Goal: Navigation & Orientation: Find specific page/section

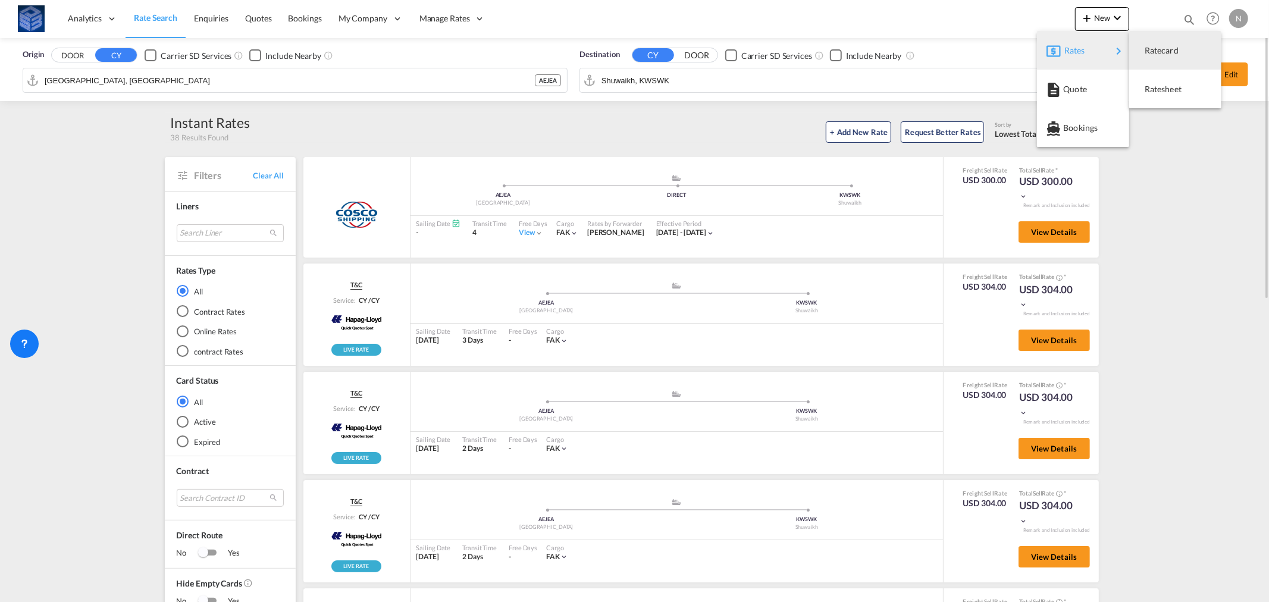
click at [1234, 21] on md-backdrop at bounding box center [634, 301] width 1269 height 602
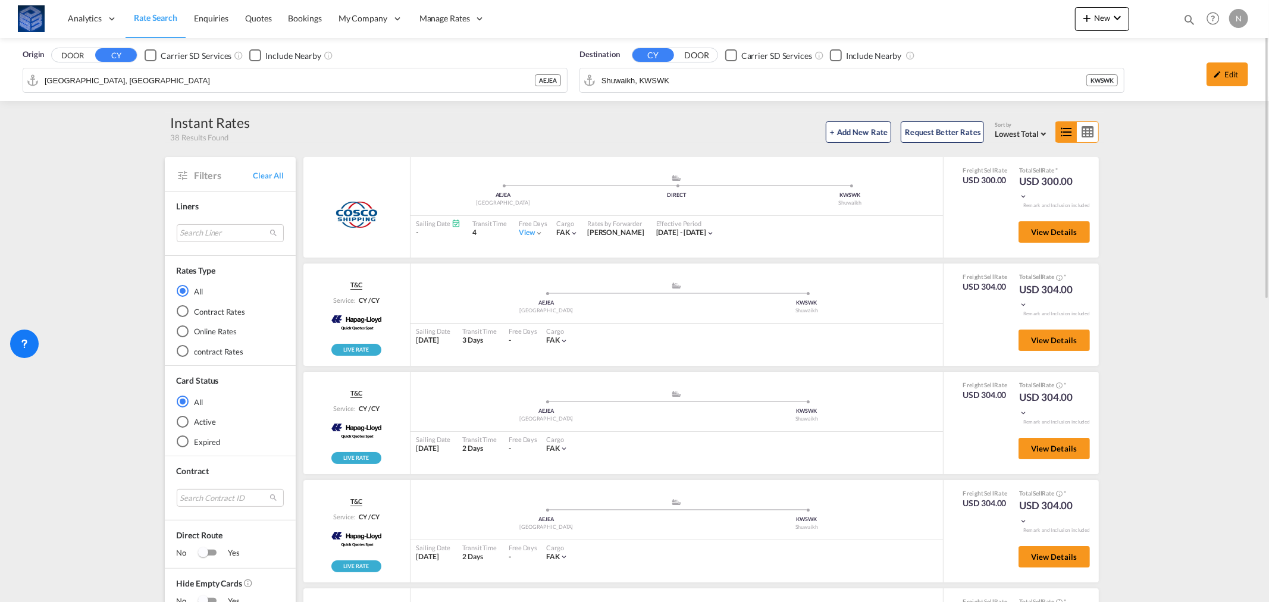
click at [1239, 18] on div "N" at bounding box center [1238, 18] width 19 height 19
click at [436, 20] on md-backdrop at bounding box center [634, 301] width 1269 height 602
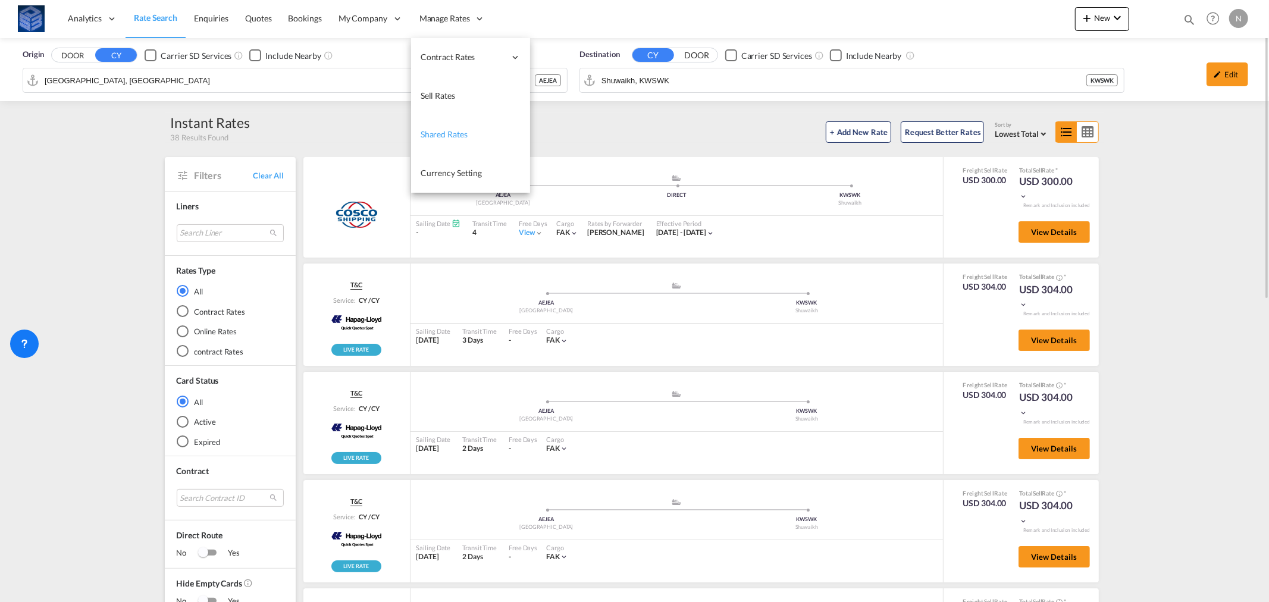
click at [445, 134] on span "Shared Rates" at bounding box center [444, 134] width 47 height 10
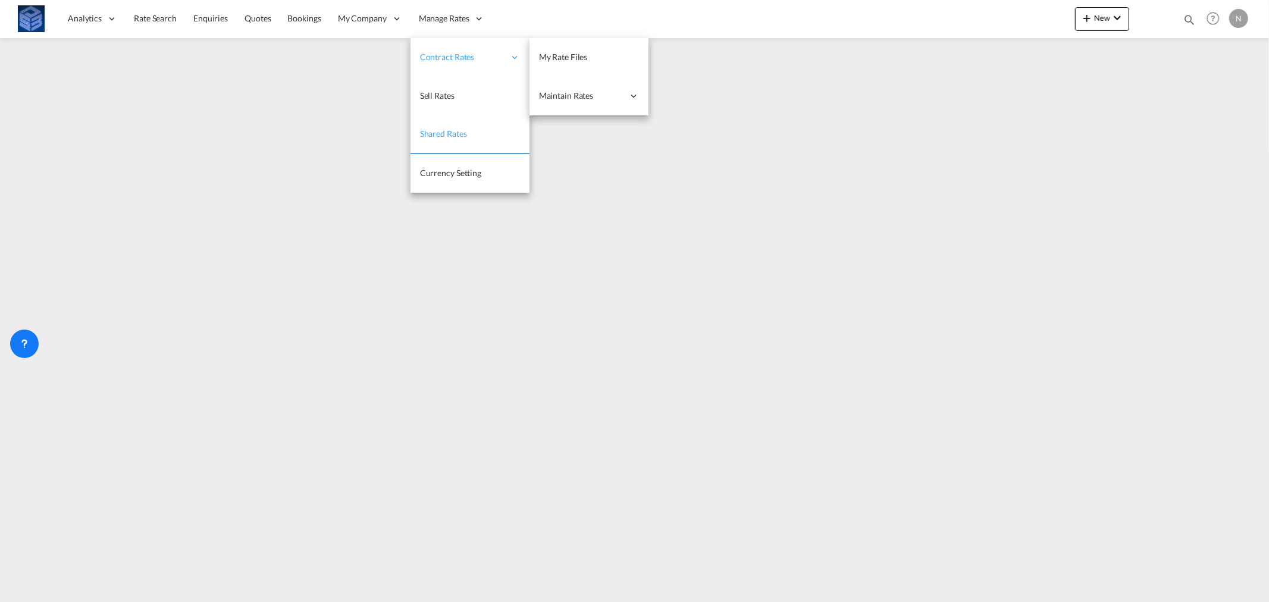
click at [510, 56] on icon at bounding box center [514, 57] width 11 height 11
click at [510, 57] on icon at bounding box center [514, 57] width 11 height 11
click at [580, 54] on span "My Rate Files" at bounding box center [563, 57] width 49 height 10
